Goal: Information Seeking & Learning: Learn about a topic

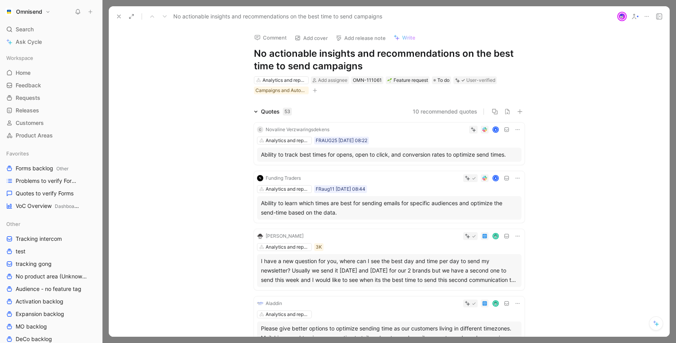
click at [117, 14] on icon at bounding box center [119, 16] width 6 height 6
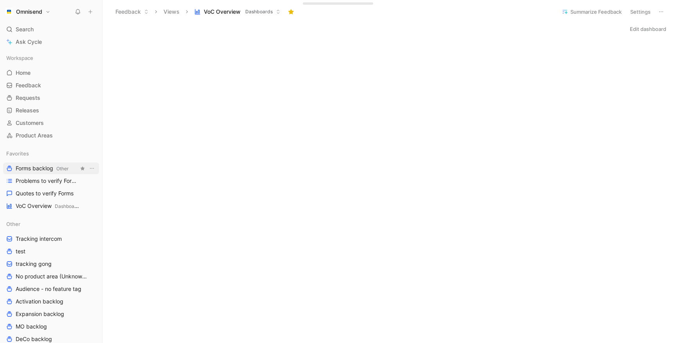
click at [43, 168] on span "Forms backlog Other" at bounding box center [42, 168] width 53 height 8
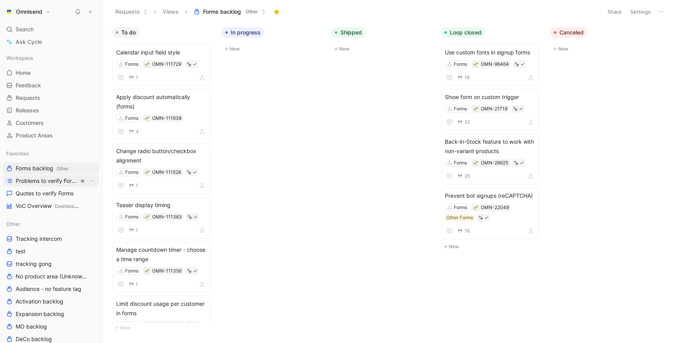
click at [41, 180] on span "Problems to verify Forms" at bounding box center [47, 181] width 63 height 8
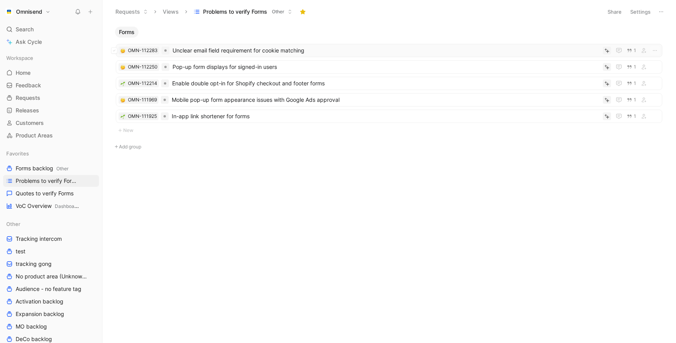
click at [210, 50] on span "Unclear email field requirement for cookie matching" at bounding box center [386, 50] width 427 height 9
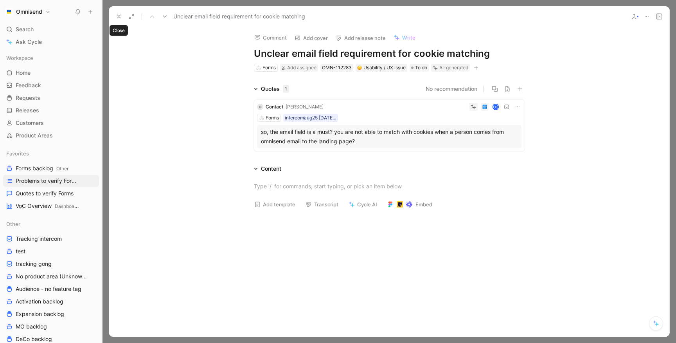
click at [118, 14] on icon at bounding box center [119, 16] width 6 height 6
